Goal: Information Seeking & Learning: Learn about a topic

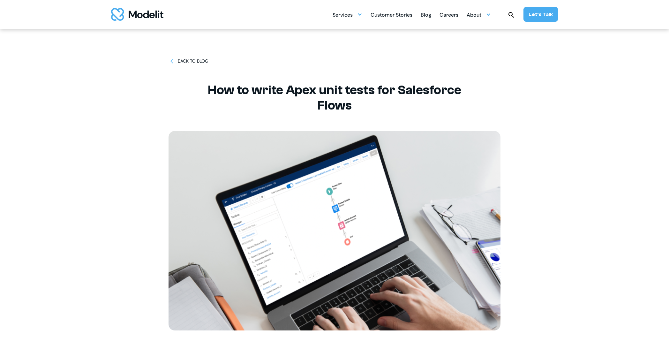
scroll to position [279, 0]
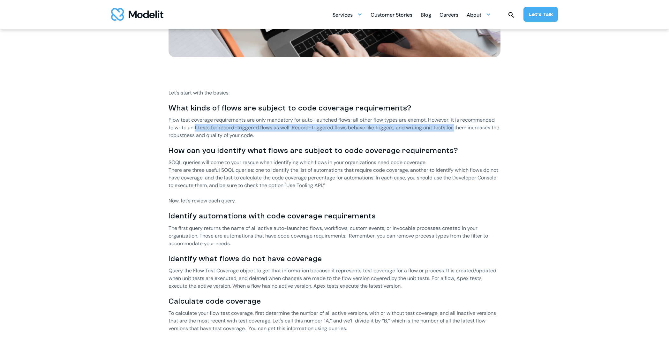
drag, startPoint x: 195, startPoint y: 128, endPoint x: 455, endPoint y: 128, distance: 260.3
click at [455, 128] on p "Flow test coverage requirements are only mandatory for auto-launched flows; all…" at bounding box center [334, 127] width 332 height 23
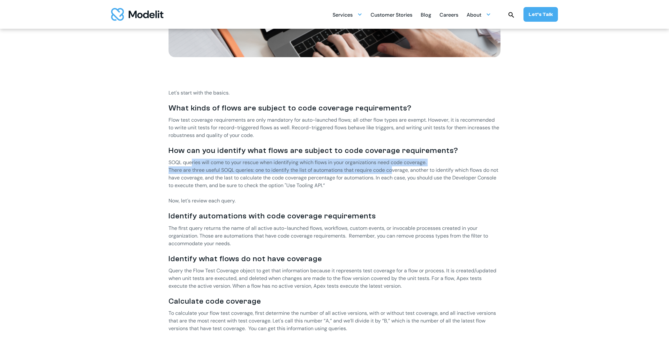
drag, startPoint x: 193, startPoint y: 163, endPoint x: 396, endPoint y: 167, distance: 202.6
click at [259, 171] on p "There are three useful SOQL queries: one to identify the list of automations th…" at bounding box center [334, 177] width 332 height 23
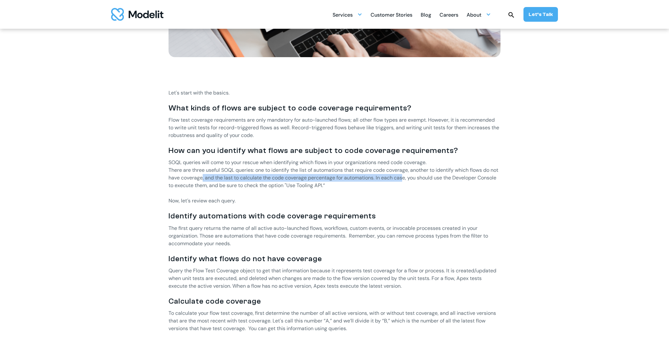
drag, startPoint x: 211, startPoint y: 178, endPoint x: 412, endPoint y: 177, distance: 200.6
click at [412, 177] on p "There are three useful SOQL queries: one to identify the list of automations th…" at bounding box center [334, 177] width 332 height 23
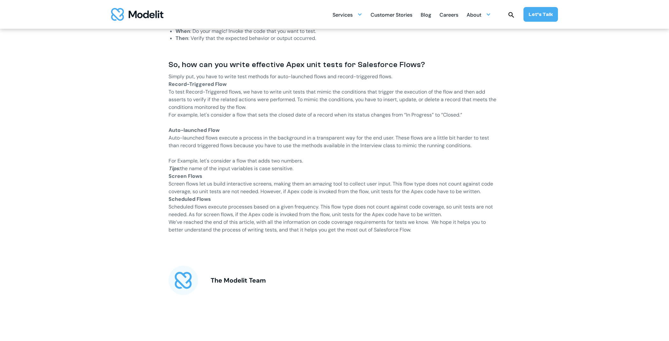
scroll to position [758, 0]
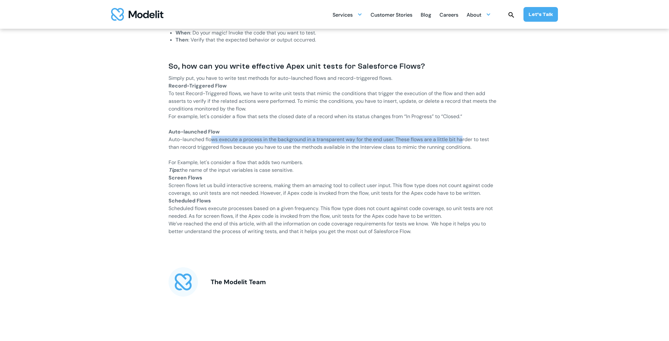
drag, startPoint x: 210, startPoint y: 139, endPoint x: 463, endPoint y: 138, distance: 252.9
click at [463, 138] on p "Auto-launched flows execute a process in the background in a transparent way fo…" at bounding box center [334, 147] width 332 height 23
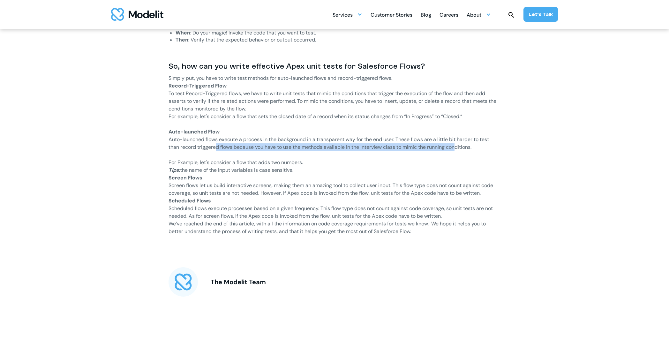
drag, startPoint x: 215, startPoint y: 145, endPoint x: 458, endPoint y: 147, distance: 243.1
click at [458, 147] on p "Auto-launched flows execute a process in the background in a transparent way fo…" at bounding box center [334, 147] width 332 height 23
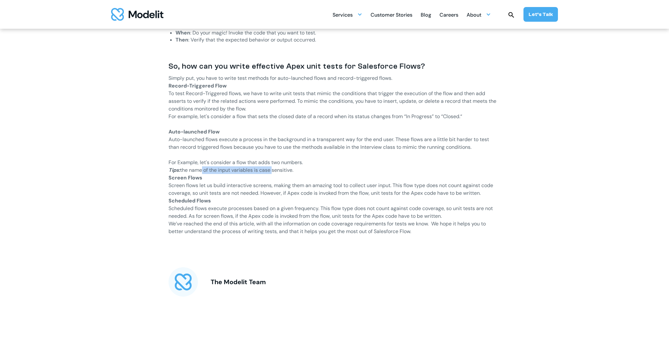
drag, startPoint x: 202, startPoint y: 171, endPoint x: 271, endPoint y: 171, distance: 69.2
click at [271, 171] on p "Tips: the name of the input variables is case sensitive." at bounding box center [334, 170] width 332 height 8
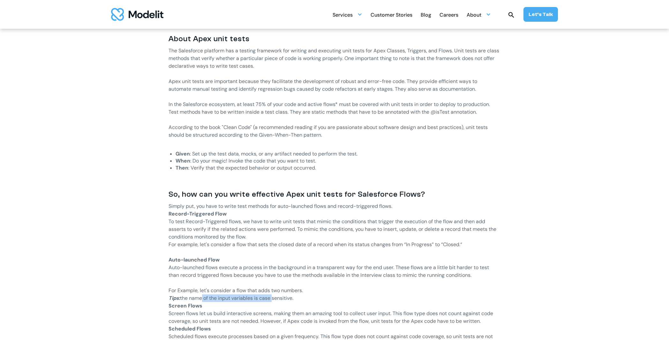
scroll to position [625, 0]
